Goal: Use online tool/utility: Utilize a website feature to perform a specific function

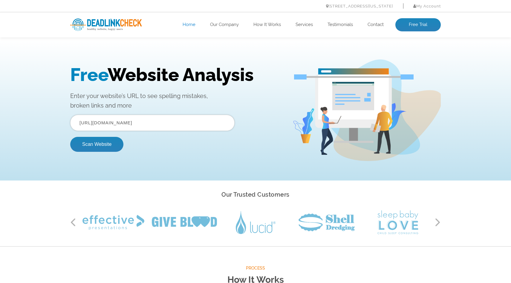
click at [112, 23] on img at bounding box center [106, 25] width 72 height 13
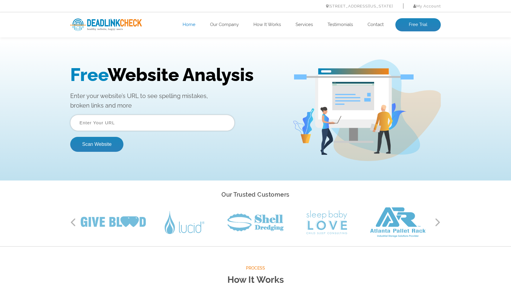
click at [106, 125] on input "text" at bounding box center [152, 123] width 164 height 16
paste input "[URL][DOMAIN_NAME]"
type input "[URL][DOMAIN_NAME]"
click at [98, 143] on button "Scan Website" at bounding box center [96, 144] width 53 height 15
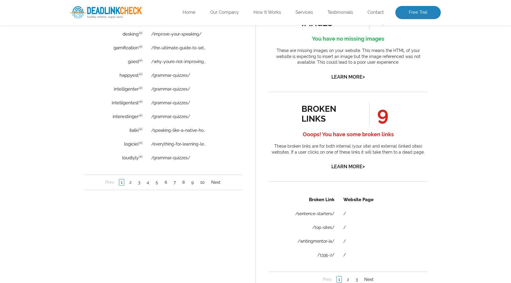
scroll to position [458, 0]
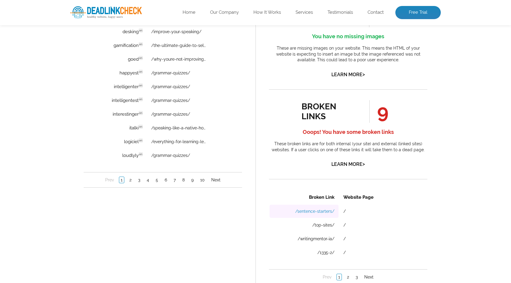
click at [322, 212] on link "/sentence-starters/" at bounding box center [314, 210] width 39 height 5
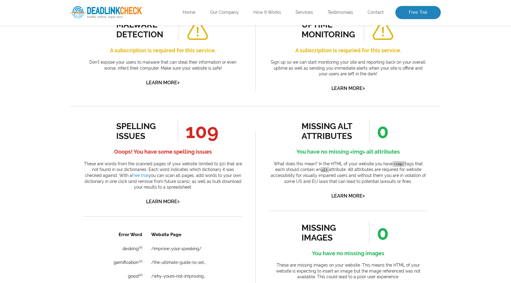
scroll to position [257, 0]
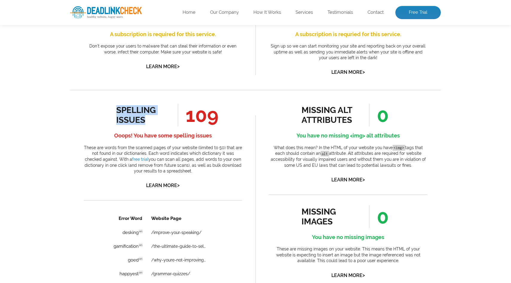
drag, startPoint x: 116, startPoint y: 108, endPoint x: 154, endPoint y: 116, distance: 38.7
click at [154, 117] on div "spelling issues" at bounding box center [143, 115] width 54 height 20
copy div "spelling issues"
